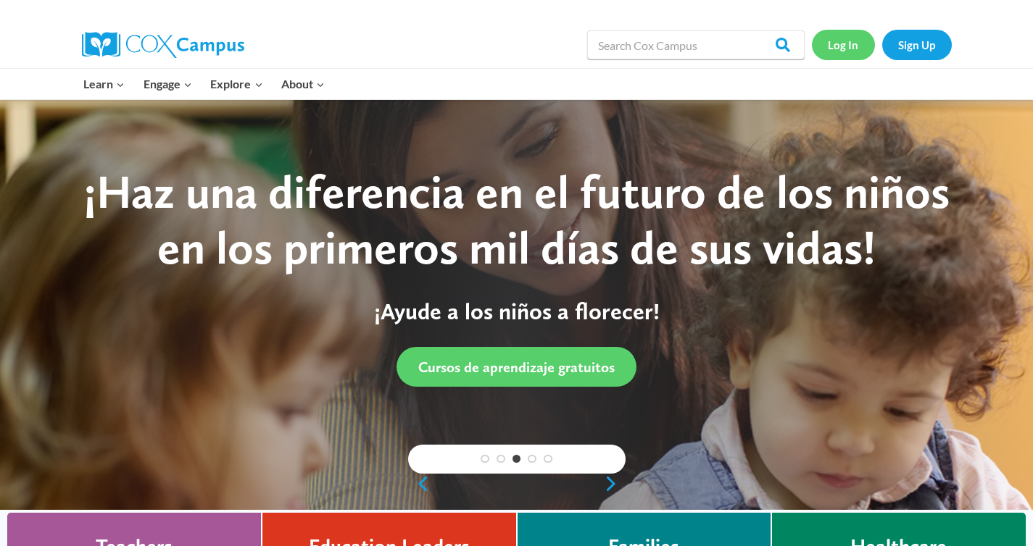
click at [847, 53] on link "Log In" at bounding box center [843, 45] width 63 height 30
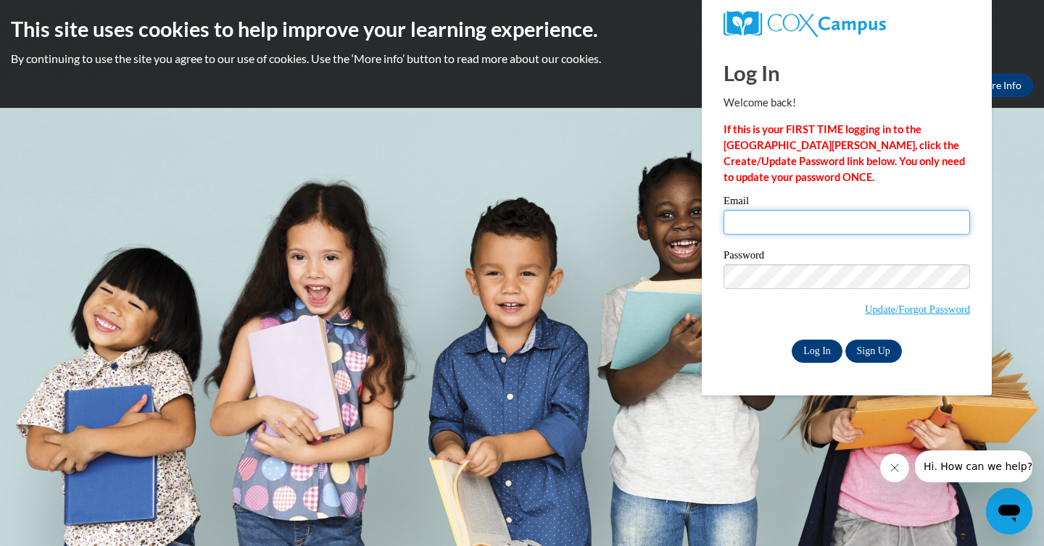
type input "[EMAIL_ADDRESS][PERSON_NAME][DOMAIN_NAME]"
click at [826, 351] on input "Log In" at bounding box center [816, 351] width 51 height 23
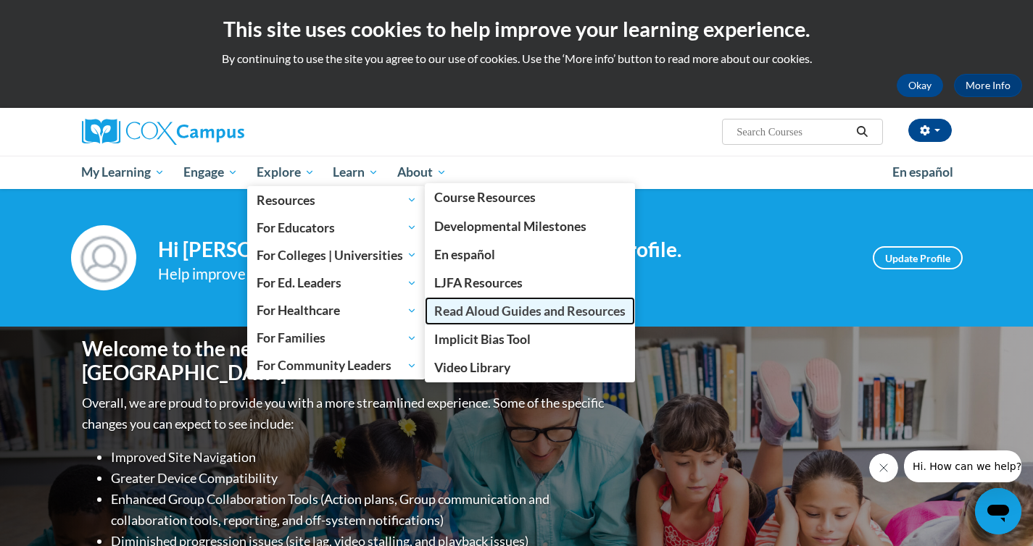
click at [539, 307] on span "Read Aloud Guides and Resources" at bounding box center [529, 311] width 191 height 15
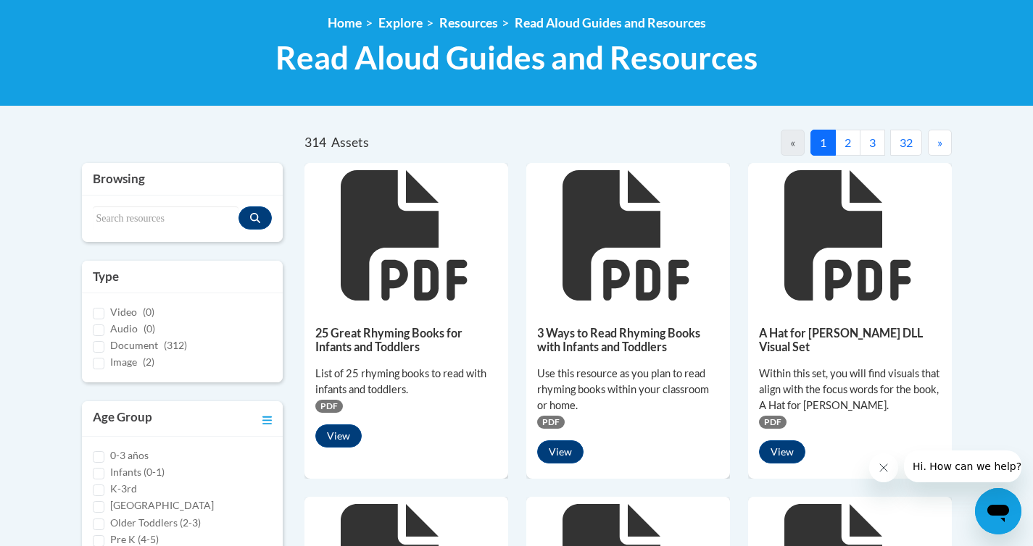
scroll to position [197, 0]
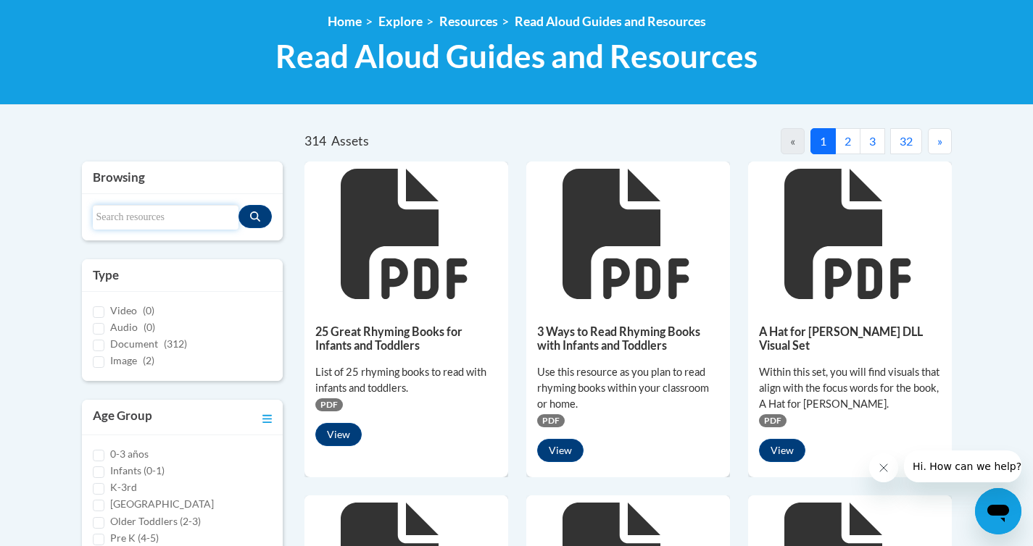
click at [170, 226] on input "Search resources" at bounding box center [166, 217] width 146 height 25
type input "pinata"
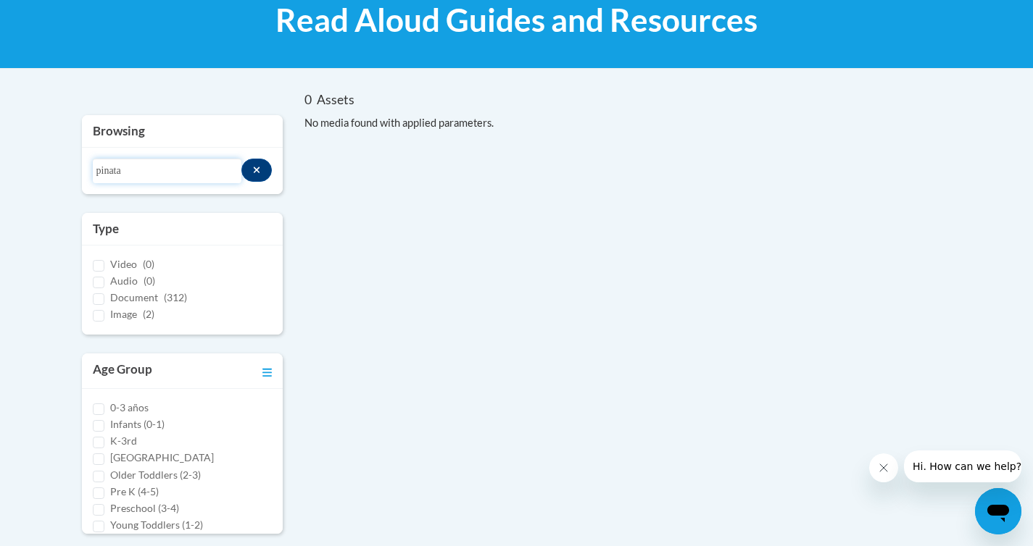
scroll to position [0, 0]
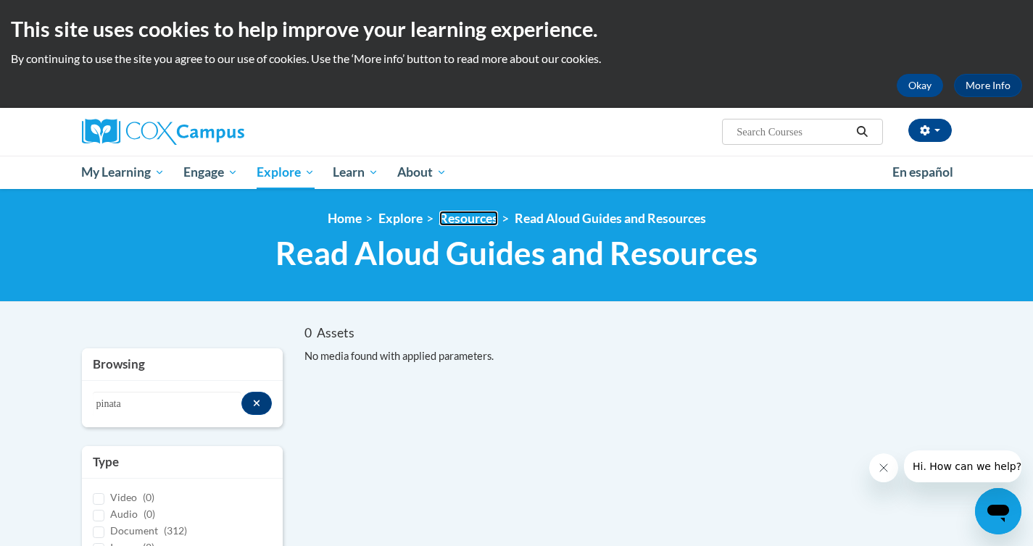
click at [473, 223] on link "Resources" at bounding box center [468, 218] width 59 height 15
